Goal: Transaction & Acquisition: Book appointment/travel/reservation

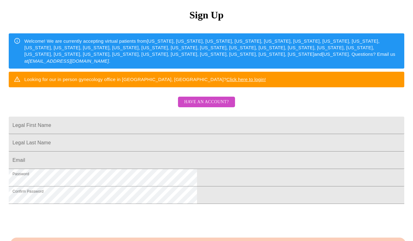
scroll to position [44, 0]
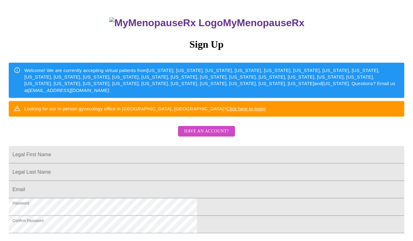
click at [223, 135] on span "Have an account?" at bounding box center [206, 131] width 45 height 8
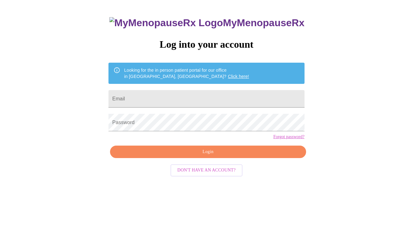
scroll to position [6, 0]
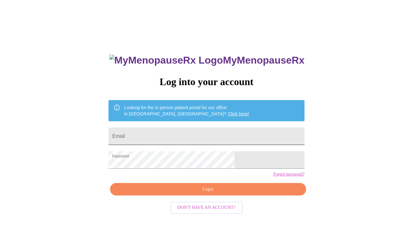
click at [210, 135] on input "Email" at bounding box center [206, 135] width 196 height 17
click at [216, 137] on input "jessi" at bounding box center [206, 135] width 196 height 17
type input "[EMAIL_ADDRESS][DOMAIN_NAME]"
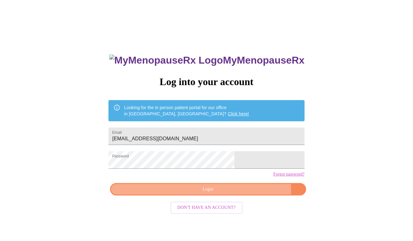
click at [235, 193] on span "Login" at bounding box center [207, 189] width 181 height 8
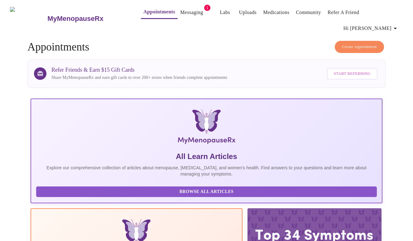
click at [180, 15] on link "Messaging" at bounding box center [191, 12] width 23 height 9
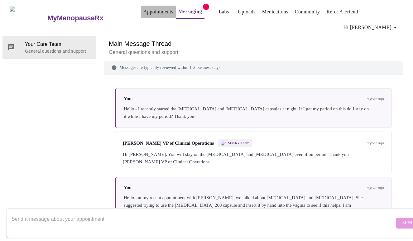
click at [154, 12] on link "Appointments" at bounding box center [158, 11] width 30 height 9
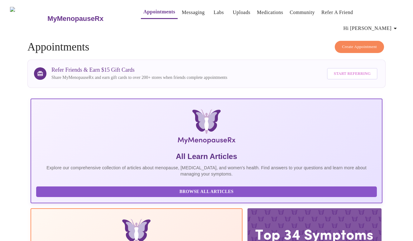
click at [71, 15] on h3 "MyMenopauseRx" at bounding box center [75, 19] width 56 height 8
click at [78, 15] on h3 "MyMenopauseRx" at bounding box center [75, 19] width 56 height 8
click at [47, 15] on h3 "MyMenopauseRx" at bounding box center [75, 19] width 56 height 8
click at [17, 12] on img at bounding box center [28, 18] width 37 height 23
click at [382, 24] on span "Hi [PERSON_NAME]" at bounding box center [370, 28] width 55 height 9
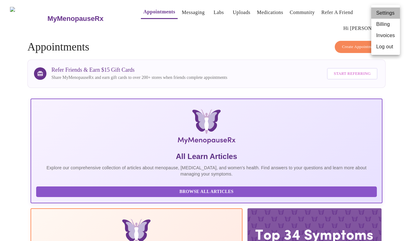
click at [382, 13] on li "Settings" at bounding box center [385, 12] width 29 height 11
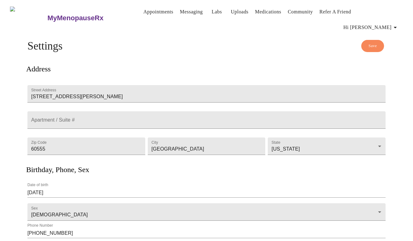
click at [382, 23] on span "Hi [PERSON_NAME]" at bounding box center [370, 27] width 55 height 9
click at [245, 40] on div at bounding box center [206, 120] width 413 height 241
click at [72, 14] on h3 "MyMenopauseRx" at bounding box center [75, 18] width 56 height 8
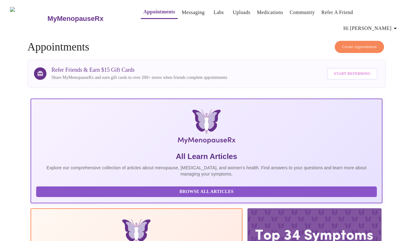
click at [182, 13] on link "Messaging" at bounding box center [193, 12] width 23 height 9
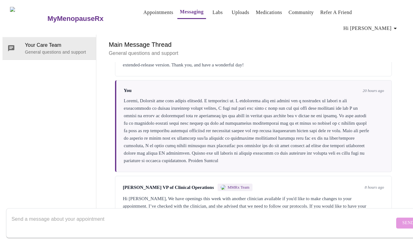
click at [143, 14] on link "Appointments" at bounding box center [158, 12] width 30 height 9
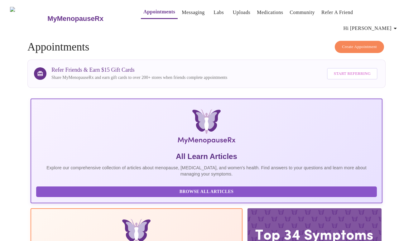
click at [347, 43] on span "Create Appointment" at bounding box center [359, 46] width 35 height 7
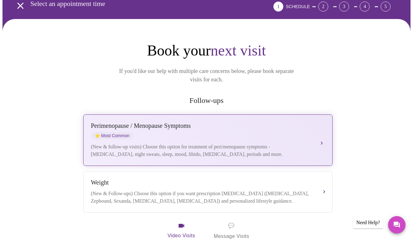
scroll to position [44, 0]
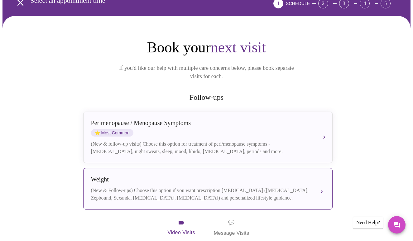
click at [199, 176] on div "Weight (New & Follow-ups) Choose this option if you want prescription [MEDICAL_…" at bounding box center [208, 189] width 234 height 26
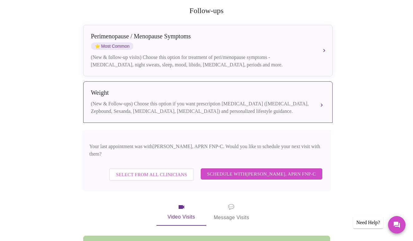
scroll to position [183, 0]
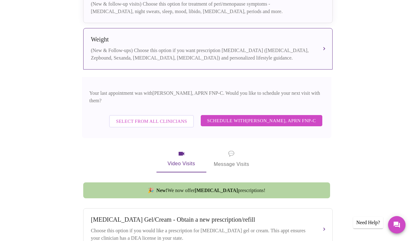
click at [169, 117] on span "Select from All Clinicians" at bounding box center [151, 121] width 71 height 8
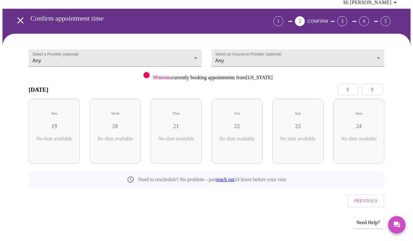
scroll to position [4, 0]
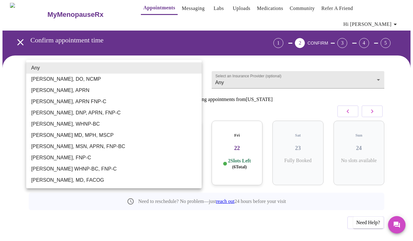
click at [183, 68] on body "MyMenopauseRx Appointments Messaging Labs Uploads Medications Community Refer a…" at bounding box center [206, 129] width 408 height 262
click at [140, 169] on li "[PERSON_NAME] WHNP-BC, FNP-C" at bounding box center [113, 168] width 175 height 11
type input "[PERSON_NAME] WHNP-BC, FNP-C"
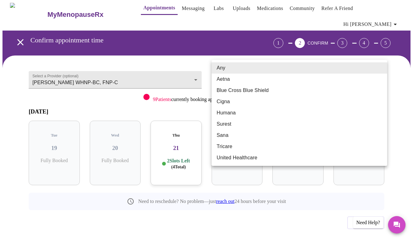
click at [238, 66] on body "MyMenopauseRx Appointments Messaging Labs Uploads Medications Community Refer a…" at bounding box center [206, 129] width 408 height 262
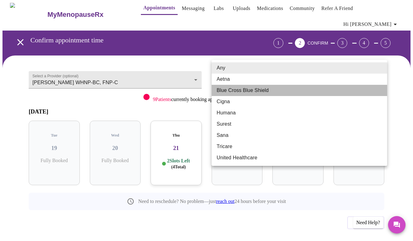
click at [228, 90] on li "Blue Cross Blue Shield" at bounding box center [298, 90] width 175 height 11
type input "Blue Cross Blue Shield"
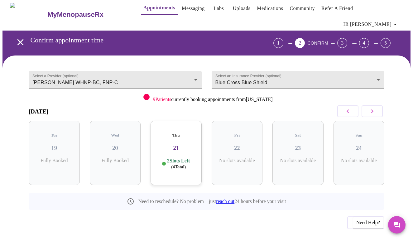
click at [181, 140] on div "Thu 21 2 Slots Left ( 4 Total)" at bounding box center [175, 153] width 51 height 64
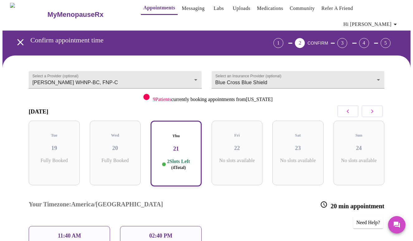
click at [66, 232] on p "11:40 AM" at bounding box center [69, 235] width 23 height 7
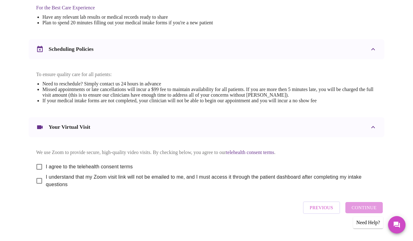
scroll to position [212, 0]
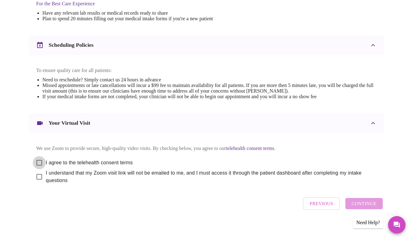
click at [37, 160] on input "I agree to the telehealth consent terms" at bounding box center [39, 162] width 13 height 13
checkbox input "true"
click at [37, 171] on input "I understand that my Zoom visit link will not be emailed to me, and I must acce…" at bounding box center [39, 176] width 13 height 13
checkbox input "true"
click at [373, 202] on span "Continue" at bounding box center [363, 203] width 25 height 8
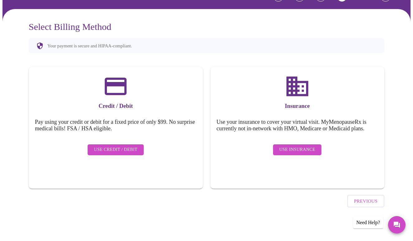
scroll to position [24, 0]
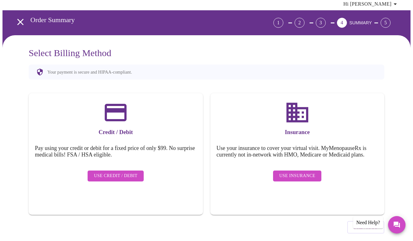
click at [306, 172] on span "Use Insurance" at bounding box center [297, 176] width 36 height 8
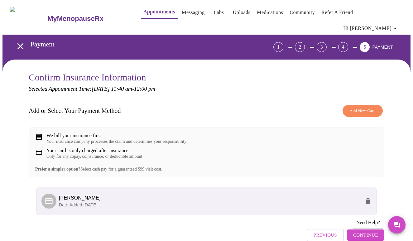
scroll to position [30, 0]
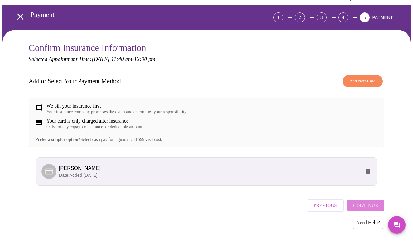
click at [362, 202] on span "Continue" at bounding box center [365, 205] width 25 height 8
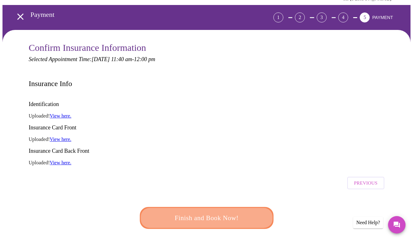
click at [241, 212] on span "Finish and Book Now!" at bounding box center [206, 218] width 117 height 12
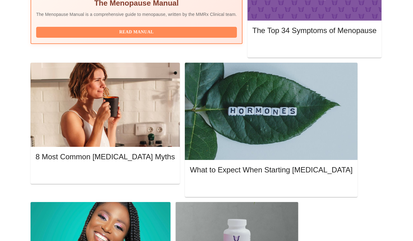
scroll to position [256, 0]
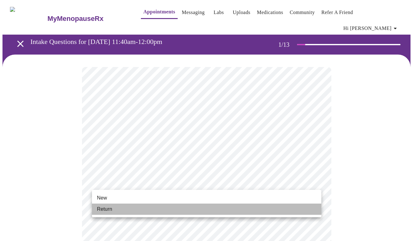
click at [209, 205] on li "Return" at bounding box center [206, 208] width 229 height 11
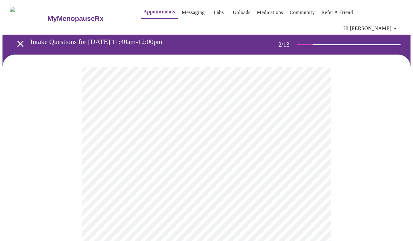
click at [252, 128] on body "MyMenopauseRx Appointments Messaging Labs Uploads Medications Community Refer a…" at bounding box center [206, 193] width 408 height 383
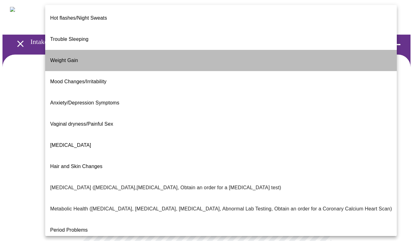
click at [224, 50] on li "Weight Gain" at bounding box center [220, 60] width 351 height 21
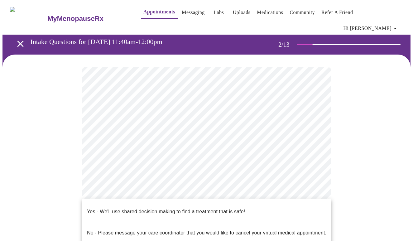
click at [182, 189] on body "MyMenopauseRx Appointments Messaging Labs Uploads Medications Community Refer a…" at bounding box center [206, 191] width 408 height 379
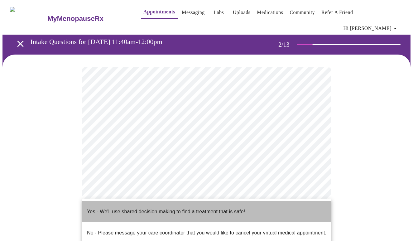
click at [176, 208] on p "Yes - We'll use shared decision making to find a treatment that is safe!" at bounding box center [166, 211] width 158 height 7
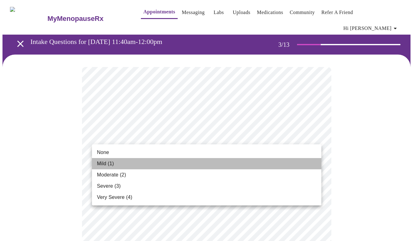
click at [263, 161] on li "Mild (1)" at bounding box center [206, 163] width 229 height 11
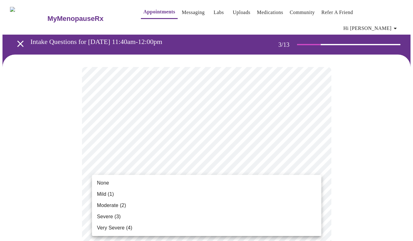
click at [253, 191] on li "Mild (1)" at bounding box center [206, 193] width 229 height 11
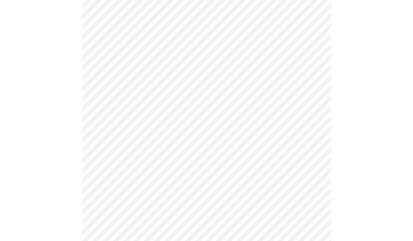
scroll to position [79, 0]
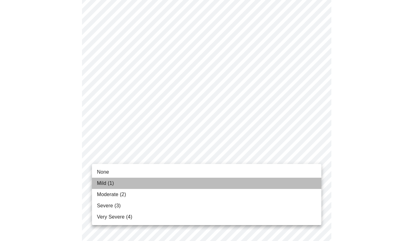
click at [238, 185] on li "Mild (1)" at bounding box center [206, 182] width 229 height 11
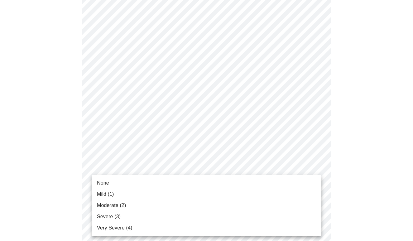
click at [228, 184] on li "None" at bounding box center [206, 182] width 229 height 11
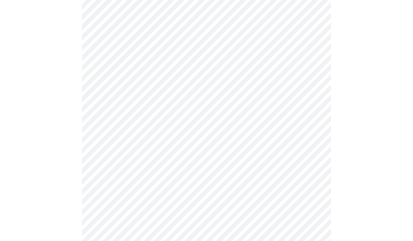
scroll to position [153, 0]
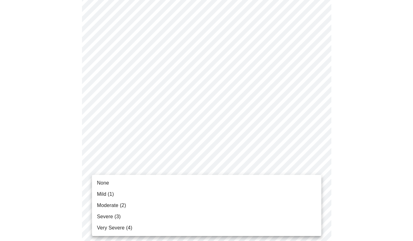
click at [208, 184] on li "None" at bounding box center [206, 182] width 229 height 11
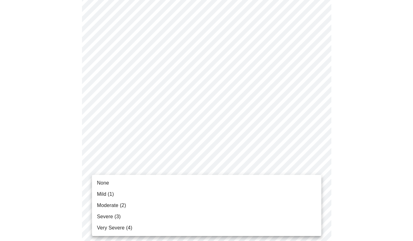
click at [194, 197] on li "Mild (1)" at bounding box center [206, 193] width 229 height 11
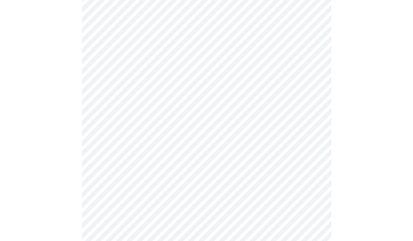
scroll to position [228, 0]
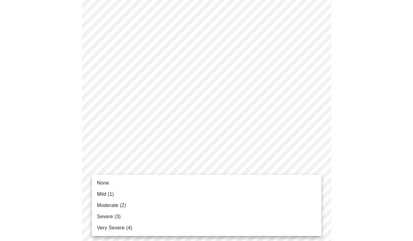
click at [197, 186] on body "MyMenopauseRx Appointments Messaging Labs Uploads Medications Community Refer a…" at bounding box center [206, 167] width 408 height 785
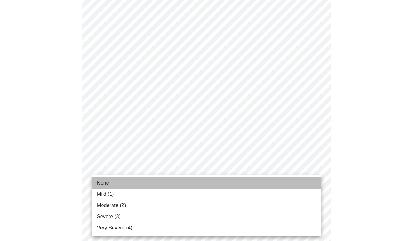
click at [196, 183] on li "None" at bounding box center [206, 182] width 229 height 11
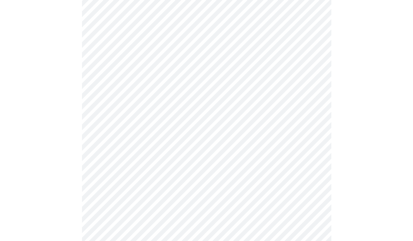
scroll to position [319, 0]
click at [193, 149] on body "MyMenopauseRx Appointments Messaging Labs Uploads Medications Community Refer a…" at bounding box center [206, 72] width 408 height 776
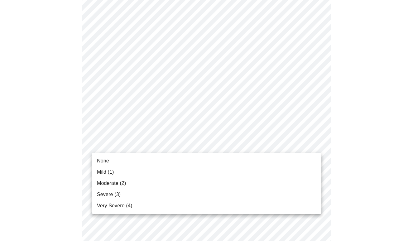
click at [192, 158] on li "None" at bounding box center [206, 160] width 229 height 11
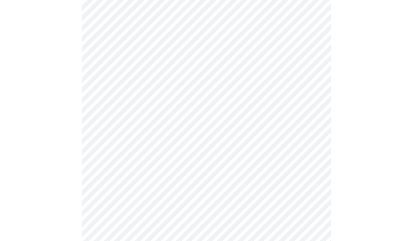
click at [184, 189] on body "MyMenopauseRx Appointments Messaging Labs Uploads Medications Community Refer a…" at bounding box center [206, 67] width 408 height 767
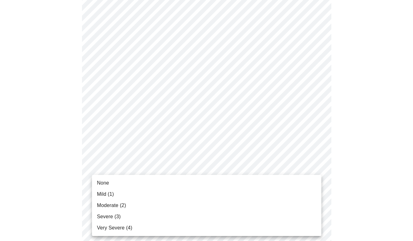
click at [180, 193] on li "Mild (1)" at bounding box center [206, 193] width 229 height 11
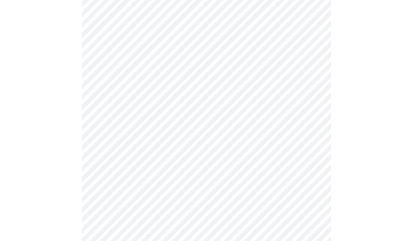
scroll to position [427, 0]
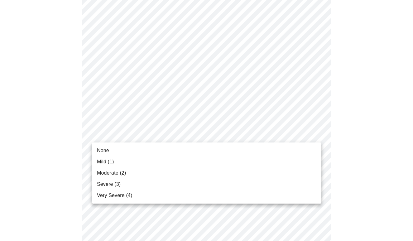
click at [182, 160] on li "Mild (1)" at bounding box center [206, 161] width 229 height 11
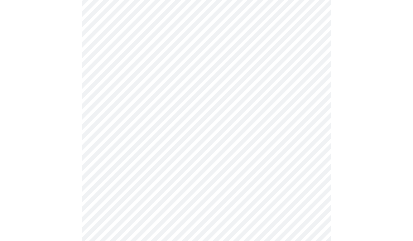
scroll to position [447, 0]
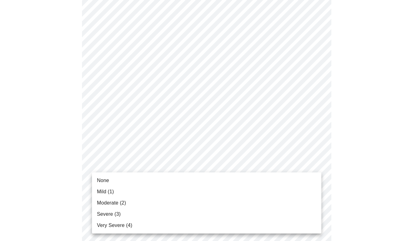
click at [178, 191] on li "Mild (1)" at bounding box center [206, 191] width 229 height 11
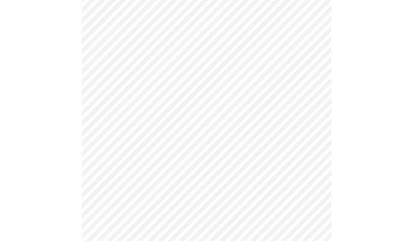
scroll to position [267, 0]
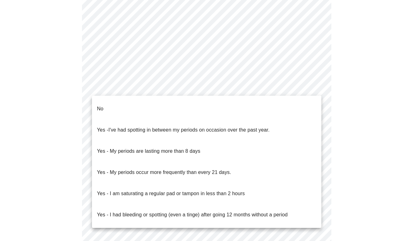
click at [128, 86] on body "MyMenopauseRx Appointments Messaging Labs Uploads Medications Community Refer a…" at bounding box center [206, 34] width 408 height 598
click at [123, 104] on li "No" at bounding box center [206, 108] width 229 height 21
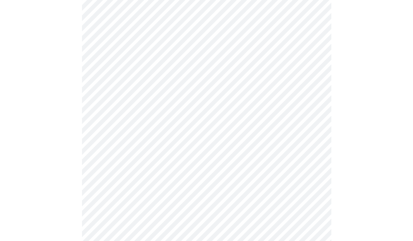
click at [119, 130] on body "MyMenopauseRx Appointments Messaging Labs Uploads Medications Community Refer a…" at bounding box center [206, 32] width 408 height 594
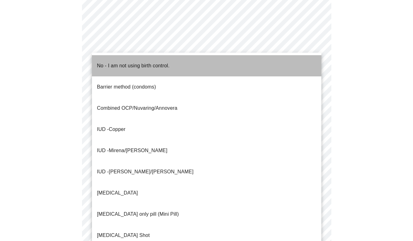
click at [132, 62] on p "No - I am not using birth control." at bounding box center [133, 65] width 73 height 7
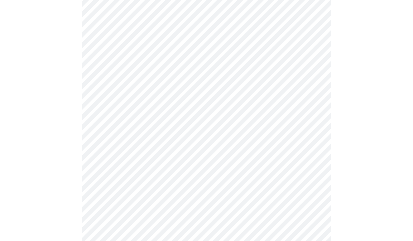
scroll to position [341, 0]
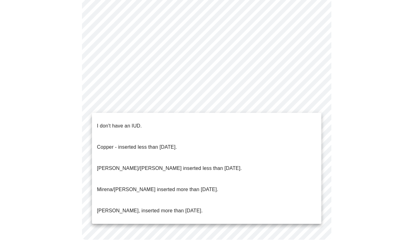
click at [124, 125] on span "I don't have an IUD." at bounding box center [119, 125] width 45 height 17
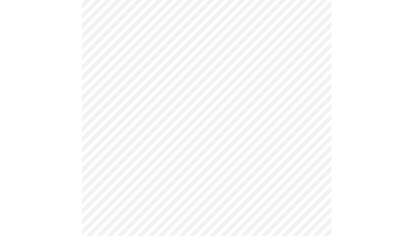
scroll to position [338, 0]
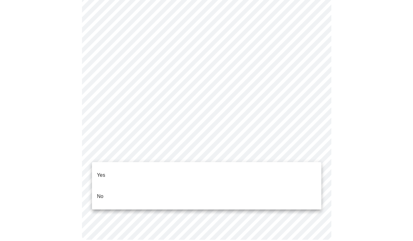
click at [119, 170] on li "Yes" at bounding box center [206, 174] width 229 height 21
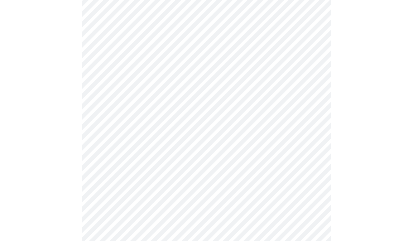
scroll to position [1621, 0]
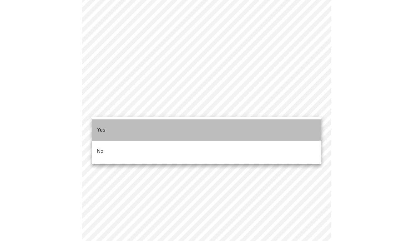
click at [232, 126] on li "Yes" at bounding box center [206, 129] width 229 height 21
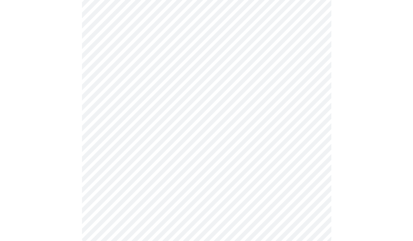
scroll to position [561, 0]
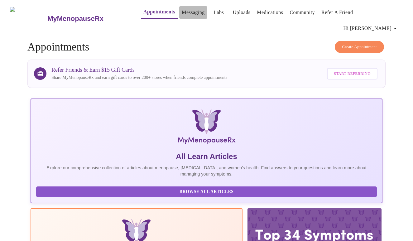
click at [182, 17] on link "Messaging" at bounding box center [193, 12] width 23 height 9
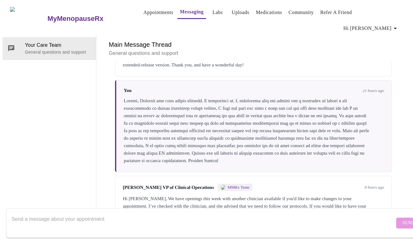
scroll to position [394, 0]
click at [385, 218] on form "Send" at bounding box center [215, 223] width 418 height 30
click at [361, 184] on div "[PERSON_NAME] VP of Clinical Operations MMRx Team 8 hours ago Hi [PERSON_NAME],…" at bounding box center [253, 200] width 277 height 49
click at [244, 195] on div "Hi [PERSON_NAME], We have openings this week with another clinician available i…" at bounding box center [253, 206] width 261 height 22
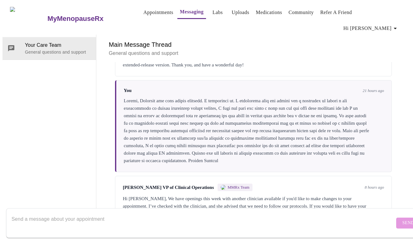
click at [71, 214] on textarea "Send a message about your appointment" at bounding box center [203, 223] width 383 height 20
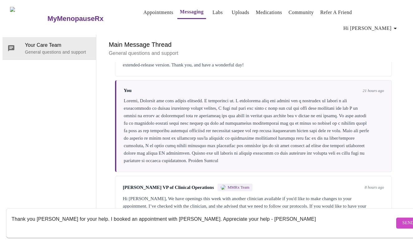
type textarea "Thank you [PERSON_NAME] for your help. I booked an appointment with [PERSON_NAM…"
click at [396, 217] on button "Send" at bounding box center [408, 222] width 24 height 11
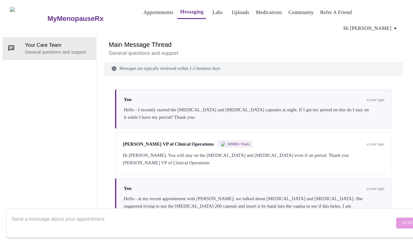
scroll to position [0, 0]
click at [390, 24] on span "Hi [PERSON_NAME]" at bounding box center [370, 28] width 55 height 9
click at [380, 50] on li "Log out" at bounding box center [385, 46] width 29 height 11
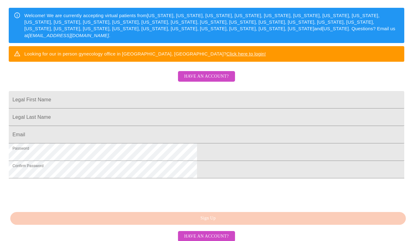
click at [216, 80] on span "Have an account?" at bounding box center [206, 77] width 45 height 8
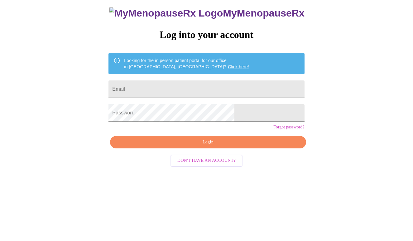
scroll to position [6, 0]
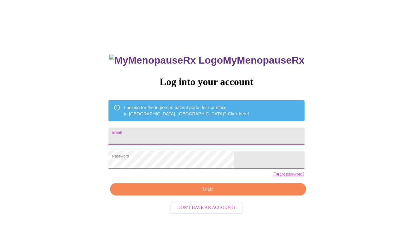
click at [181, 137] on input "Email" at bounding box center [206, 135] width 196 height 17
type input "jessicalangman@comcast.net"
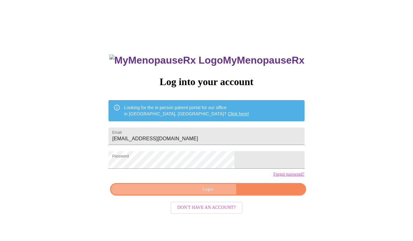
click at [177, 193] on span "Login" at bounding box center [207, 189] width 181 height 8
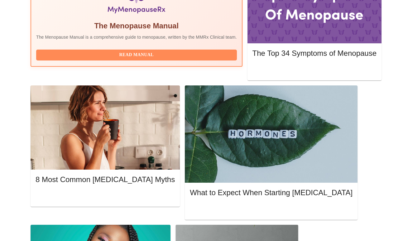
scroll to position [242, 0]
